Goal: Transaction & Acquisition: Purchase product/service

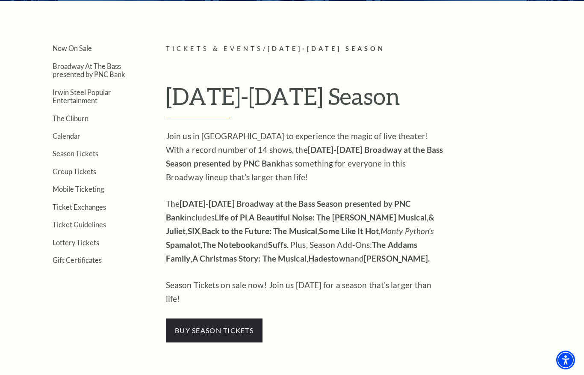
scroll to position [185, 0]
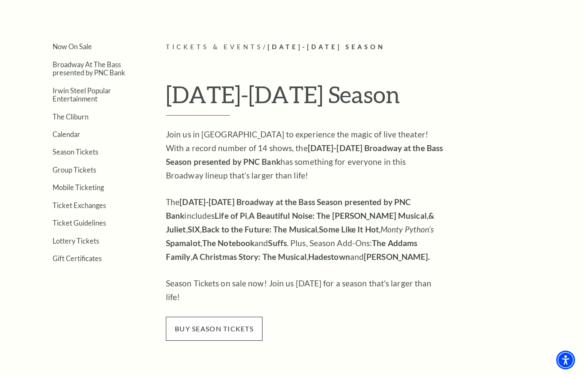
click at [230, 317] on span "buy season tickets" at bounding box center [214, 329] width 97 height 24
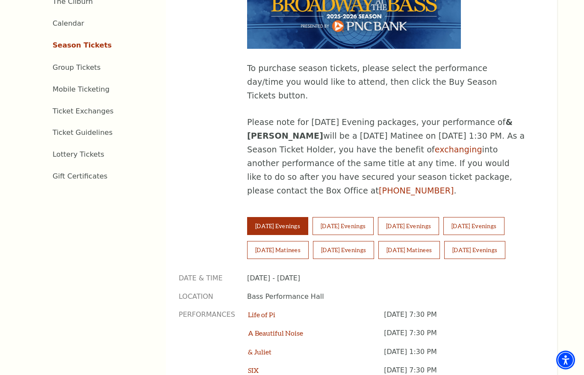
scroll to position [454, 0]
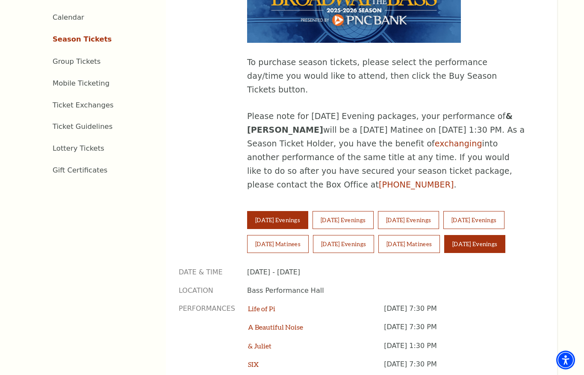
click at [459, 235] on button "[DATE] Evenings" at bounding box center [474, 244] width 61 height 18
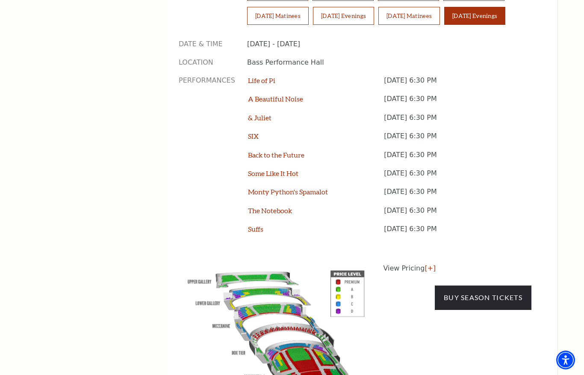
scroll to position [687, 0]
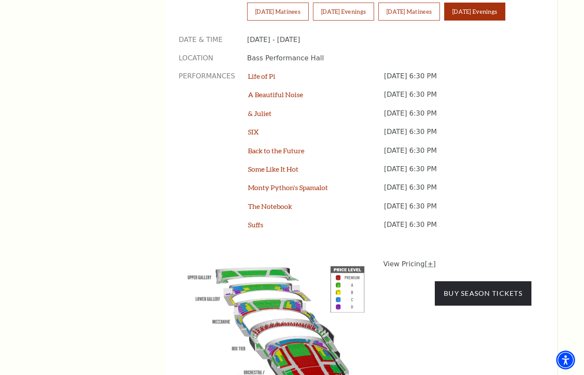
click at [429, 260] on link "[+]" at bounding box center [430, 264] width 11 height 8
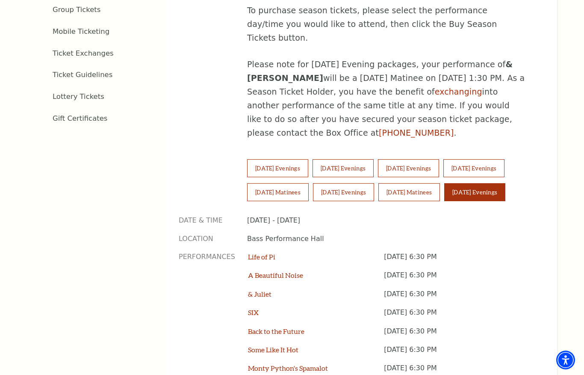
scroll to position [493, 0]
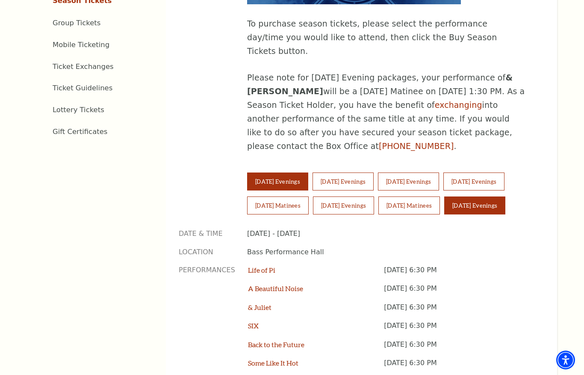
click at [285, 172] on button "[DATE] Evenings" at bounding box center [277, 181] width 61 height 18
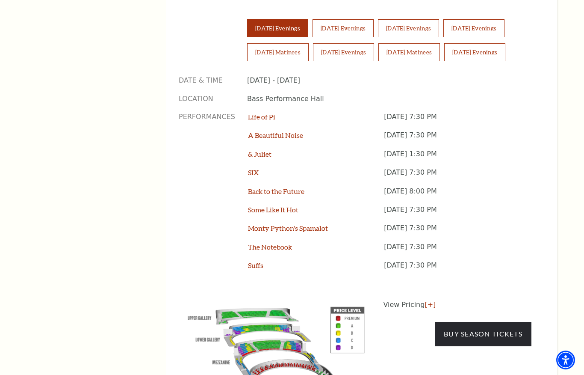
scroll to position [646, 0]
click at [401, 300] on p "View Pricing [+]" at bounding box center [458, 305] width 148 height 10
click at [428, 301] on link "[+]" at bounding box center [430, 305] width 11 height 8
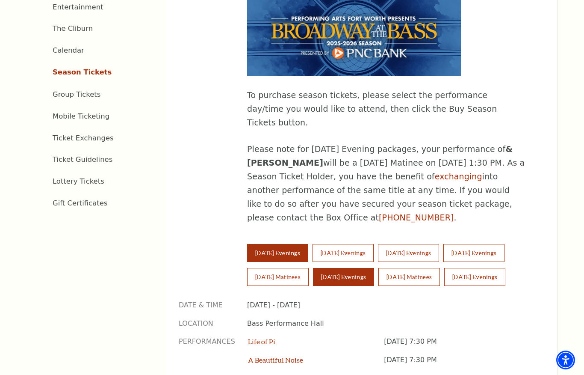
scroll to position [435, 0]
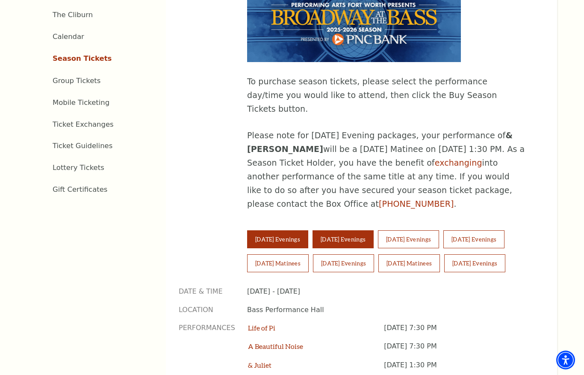
click at [360, 230] on button "[DATE] Evenings" at bounding box center [343, 239] width 61 height 18
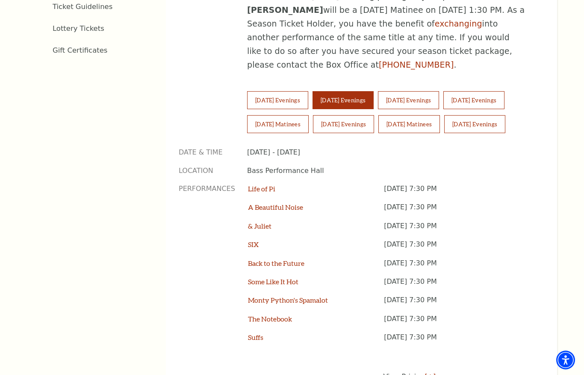
scroll to position [601, 0]
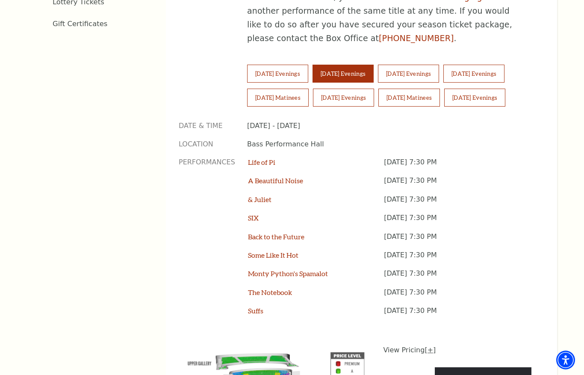
click at [429, 346] on link "[+]" at bounding box center [430, 350] width 11 height 8
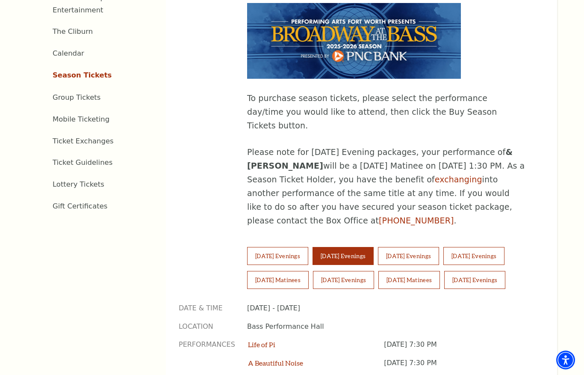
scroll to position [409, 0]
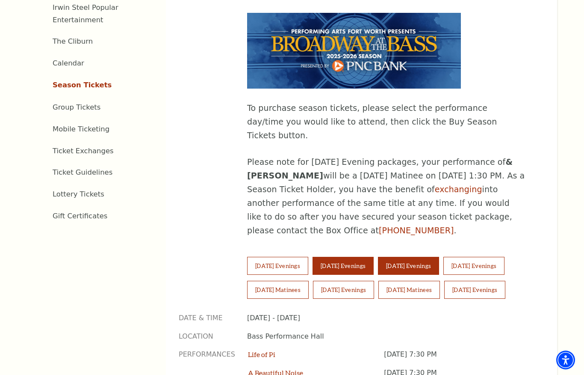
click at [430, 257] on button "[DATE] Evenings" at bounding box center [408, 266] width 61 height 18
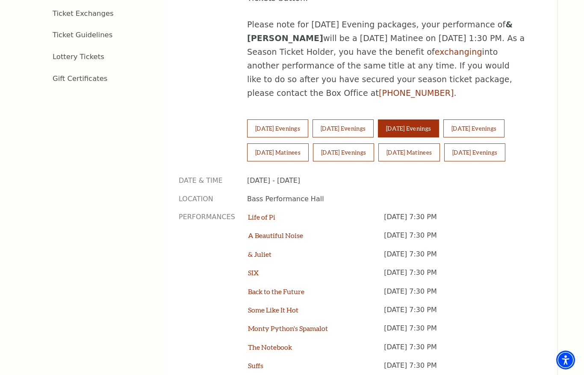
scroll to position [581, 0]
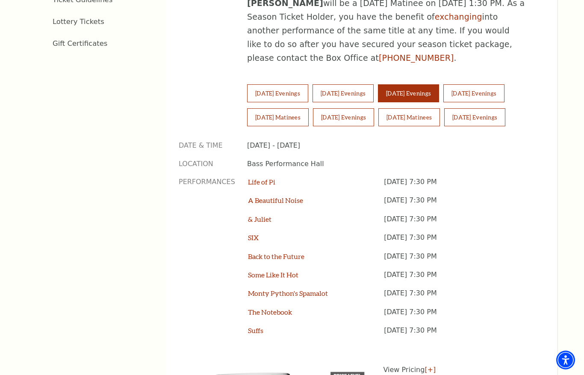
click at [420, 364] on p "View Pricing [+]" at bounding box center [458, 369] width 148 height 10
click at [425, 365] on link "[+]" at bounding box center [430, 369] width 11 height 8
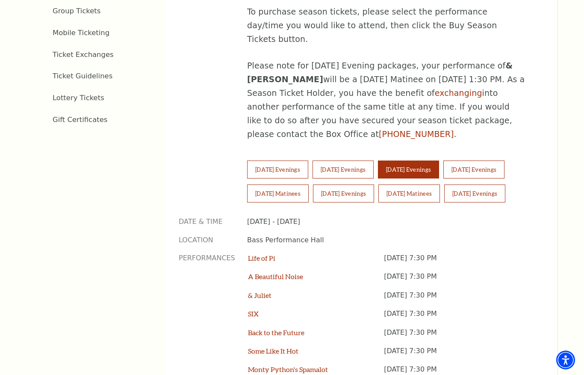
scroll to position [462, 0]
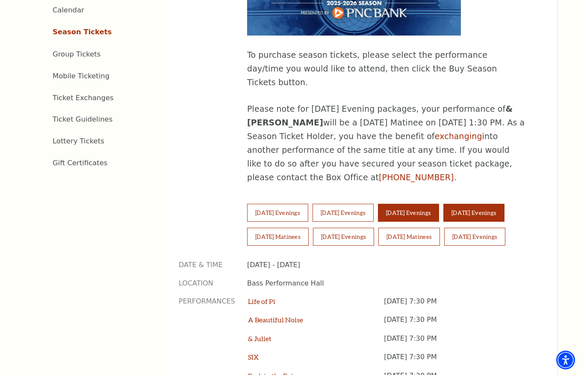
click at [495, 204] on button "[DATE] Evenings" at bounding box center [474, 213] width 61 height 18
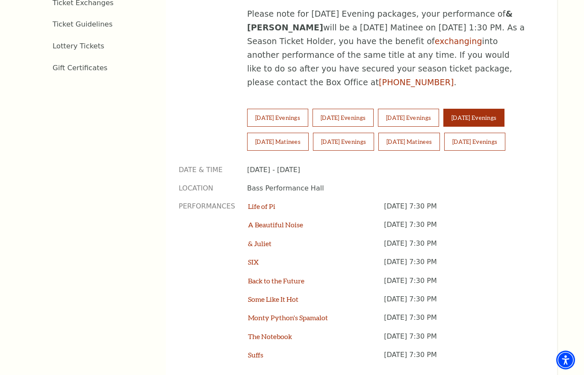
scroll to position [560, 0]
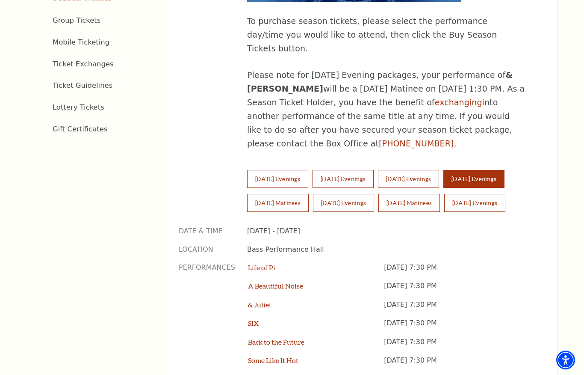
scroll to position [496, 0]
click at [277, 193] on button "[DATE] Matinees" at bounding box center [278, 202] width 62 height 18
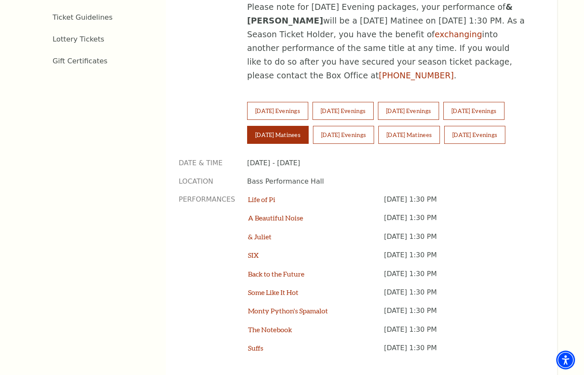
scroll to position [589, 0]
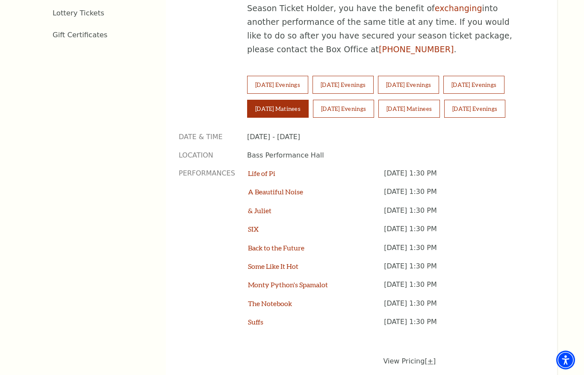
click at [430, 357] on link "[+]" at bounding box center [430, 361] width 11 height 8
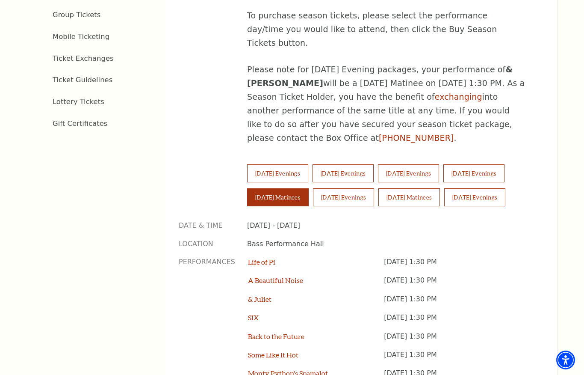
scroll to position [502, 0]
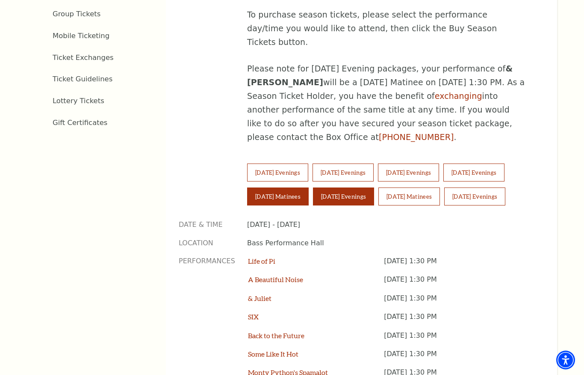
click at [346, 187] on button "[DATE] Evenings" at bounding box center [343, 196] width 61 height 18
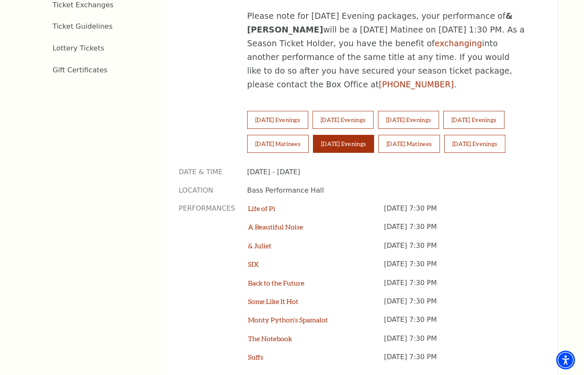
scroll to position [631, 0]
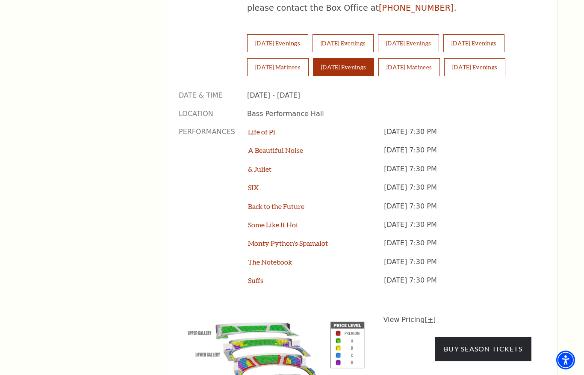
click at [429, 315] on link "[+]" at bounding box center [430, 319] width 11 height 8
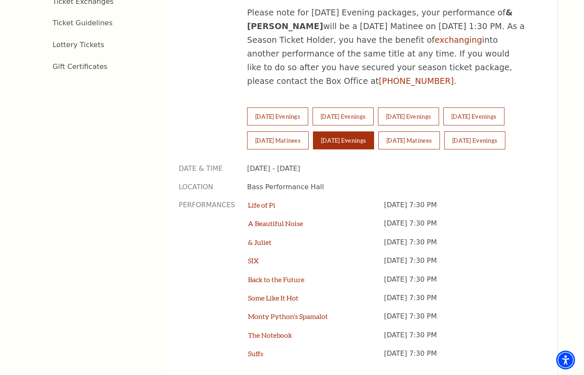
scroll to position [538, 0]
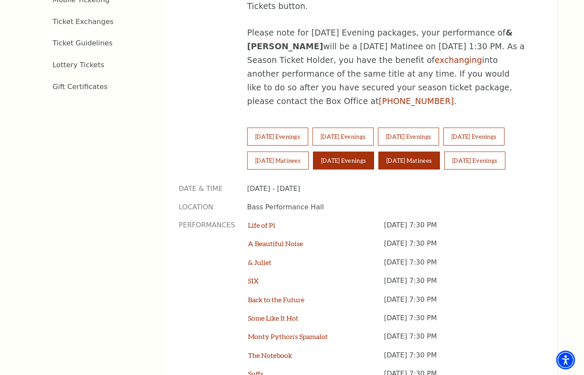
click at [431, 151] on button "[DATE] Matinees" at bounding box center [410, 160] width 62 height 18
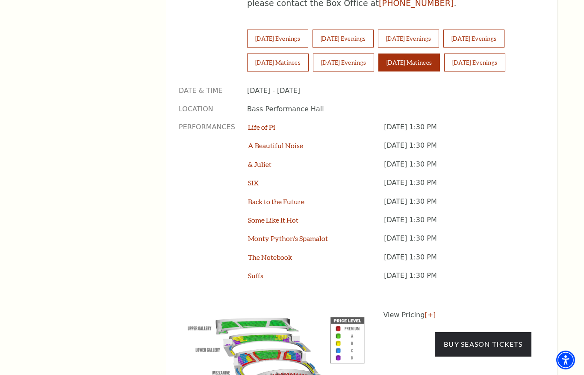
scroll to position [649, 0]
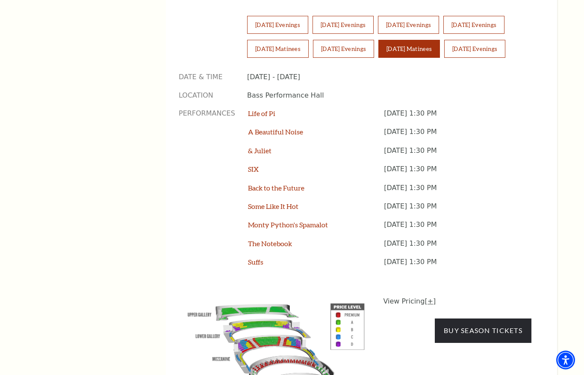
click at [428, 297] on link "[+]" at bounding box center [430, 301] width 11 height 8
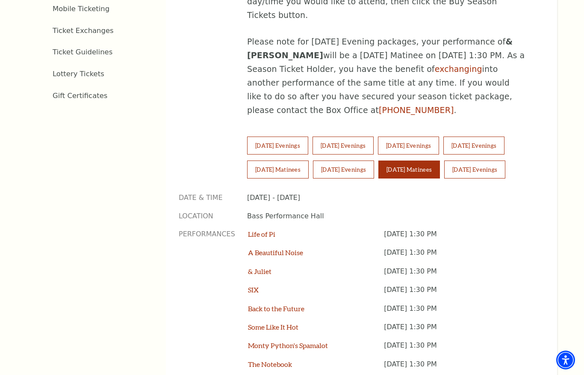
scroll to position [394, 0]
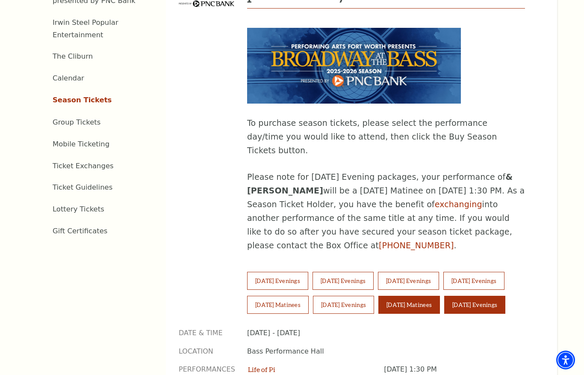
click at [483, 296] on button "[DATE] Evenings" at bounding box center [474, 305] width 61 height 18
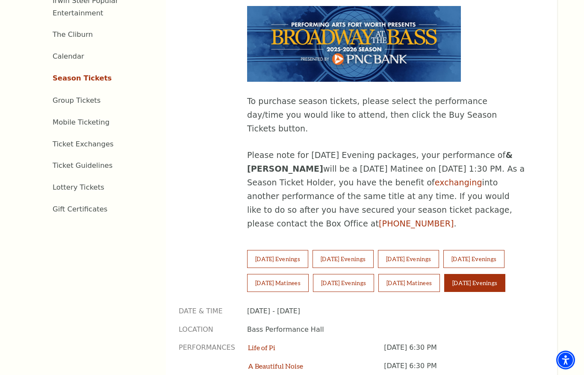
scroll to position [414, 0]
